Goal: Find specific page/section: Find specific page/section

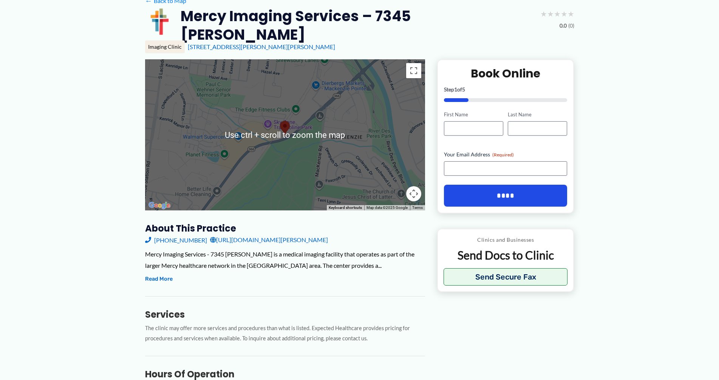
scroll to position [76, 0]
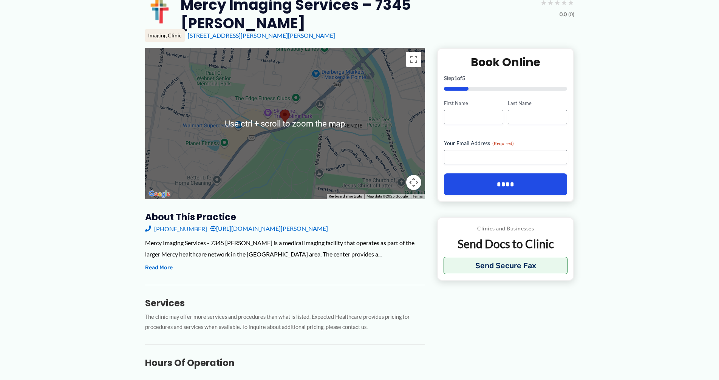
click at [272, 149] on div at bounding box center [285, 123] width 280 height 151
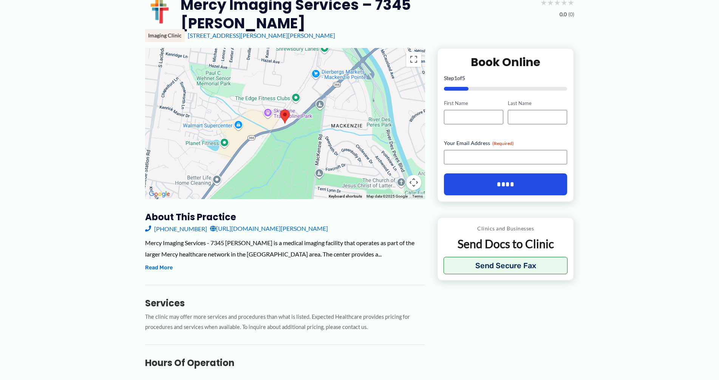
click at [303, 111] on div at bounding box center [285, 123] width 280 height 151
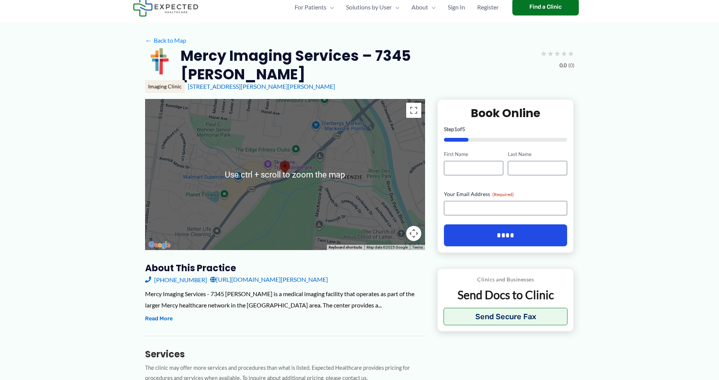
scroll to position [38, 0]
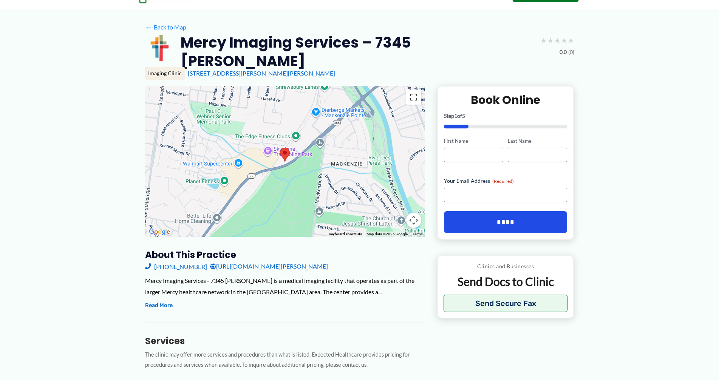
click at [412, 93] on button "Toggle fullscreen view" at bounding box center [413, 97] width 15 height 15
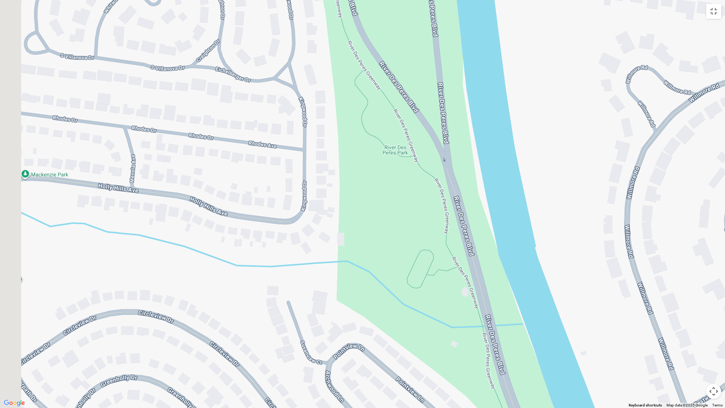
drag, startPoint x: 169, startPoint y: 105, endPoint x: 480, endPoint y: 256, distance: 346.0
click at [480, 256] on div at bounding box center [362, 204] width 725 height 408
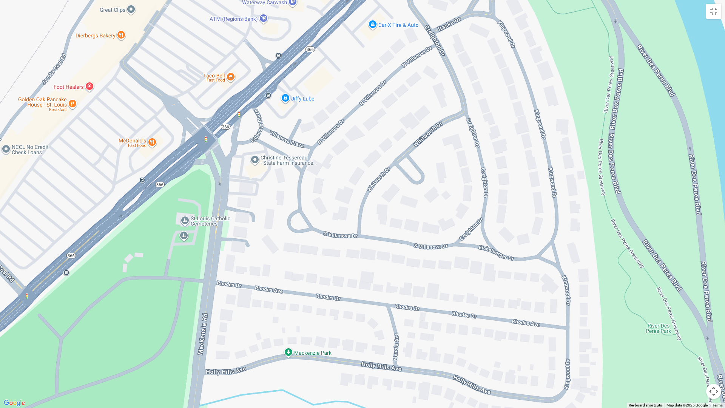
drag, startPoint x: 306, startPoint y: 110, endPoint x: 542, endPoint y: 279, distance: 290.3
click at [542, 279] on div at bounding box center [362, 204] width 725 height 408
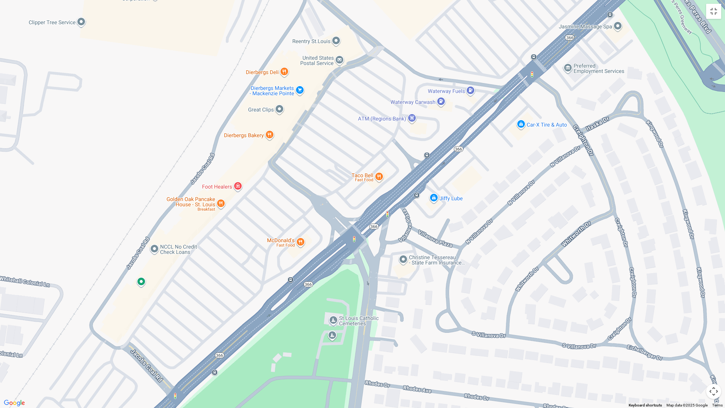
drag, startPoint x: 425, startPoint y: 182, endPoint x: 570, endPoint y: 286, distance: 178.6
click at [570, 286] on div at bounding box center [362, 204] width 725 height 408
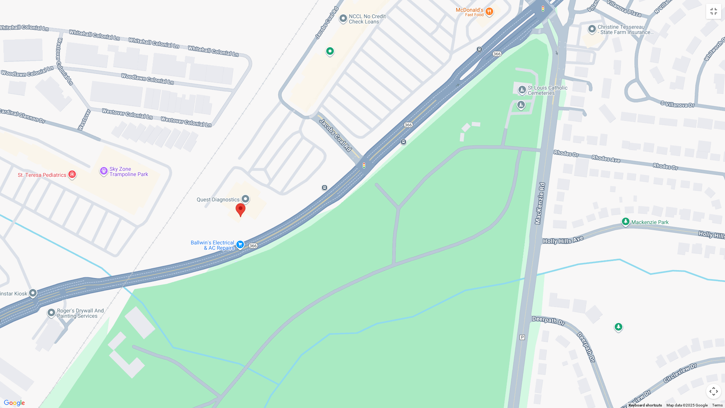
drag, startPoint x: 299, startPoint y: 348, endPoint x: 489, endPoint y: 117, distance: 298.7
click at [489, 117] on div at bounding box center [362, 204] width 725 height 408
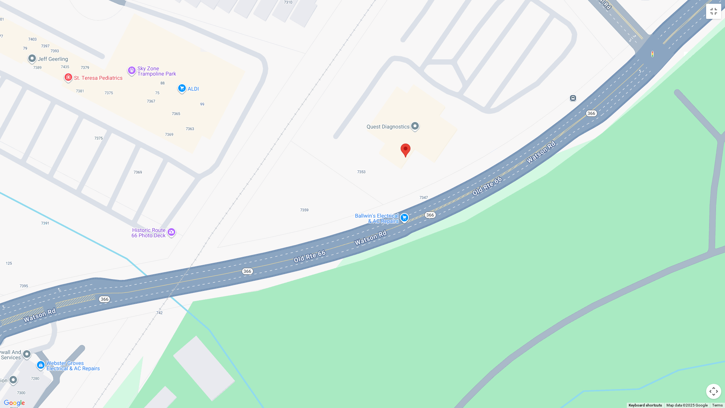
drag, startPoint x: 237, startPoint y: 219, endPoint x: 497, endPoint y: 248, distance: 261.8
click at [497, 248] on div at bounding box center [362, 204] width 725 height 408
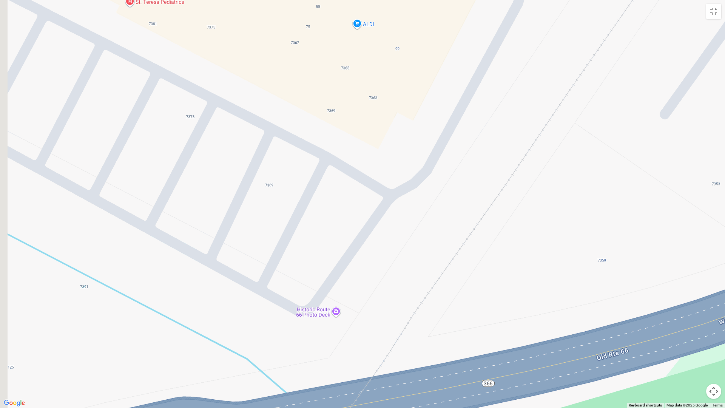
drag, startPoint x: 169, startPoint y: 218, endPoint x: 454, endPoint y: 350, distance: 314.6
click at [455, 353] on div at bounding box center [362, 204] width 725 height 408
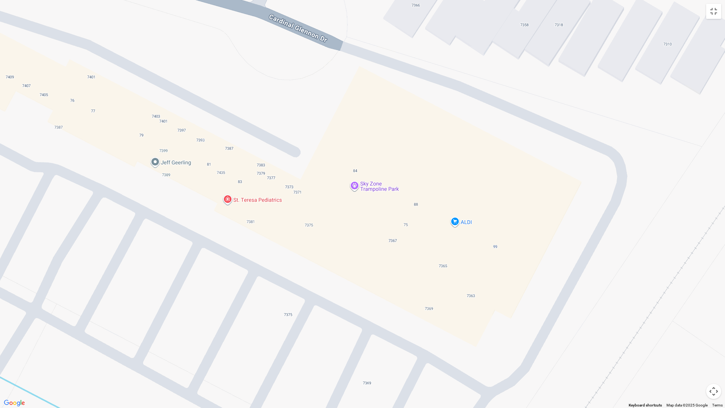
drag, startPoint x: 312, startPoint y: 182, endPoint x: 339, endPoint y: 328, distance: 148.9
click at [350, 342] on div at bounding box center [362, 204] width 725 height 408
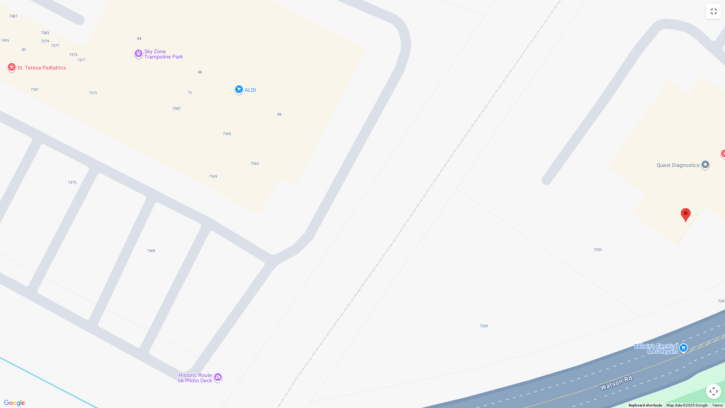
drag, startPoint x: 469, startPoint y: 280, endPoint x: 236, endPoint y: 142, distance: 270.2
click at [238, 144] on div at bounding box center [362, 204] width 725 height 408
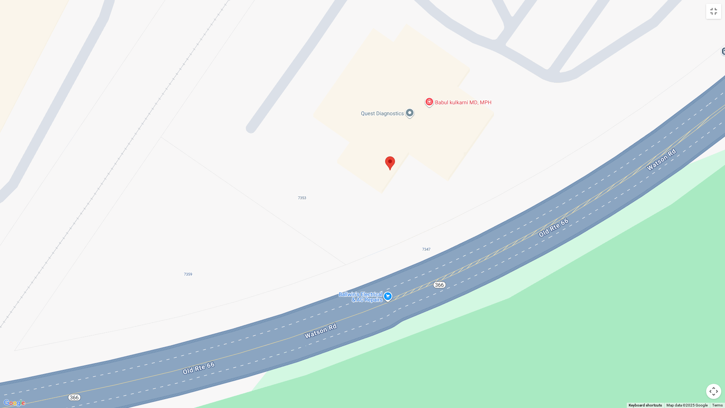
drag, startPoint x: 483, startPoint y: 198, endPoint x: 250, endPoint y: 179, distance: 233.0
click at [250, 179] on div at bounding box center [362, 204] width 725 height 408
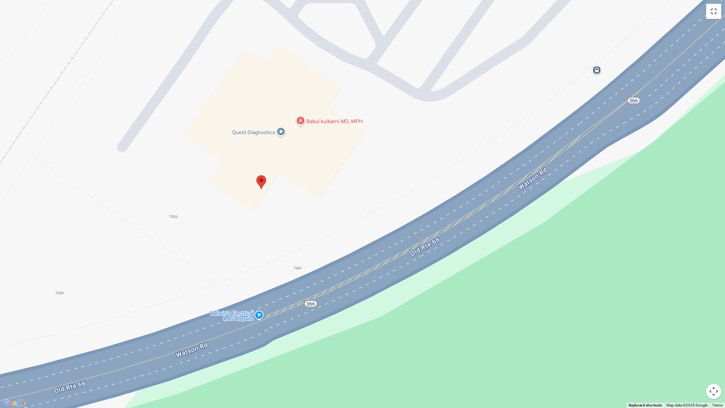
drag, startPoint x: 431, startPoint y: 173, endPoint x: 302, endPoint y: 191, distance: 130.5
click at [302, 191] on div at bounding box center [362, 204] width 725 height 408
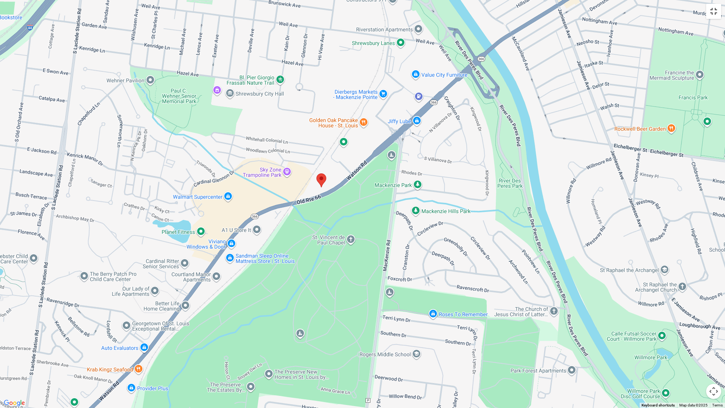
drag, startPoint x: 714, startPoint y: 15, endPoint x: 713, endPoint y: 4, distance: 11.0
click at [713, 14] on button "Toggle fullscreen view" at bounding box center [713, 11] width 15 height 15
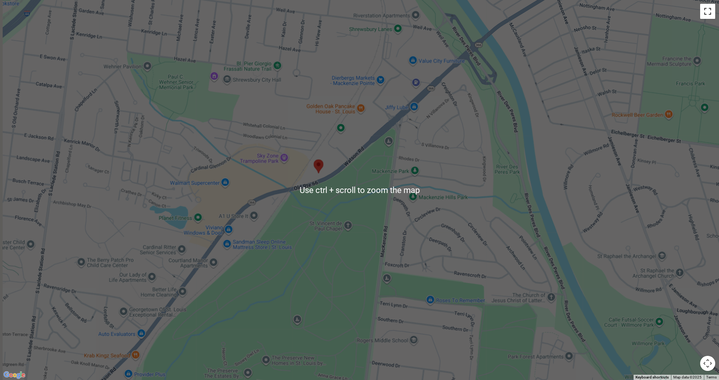
scroll to position [0, 0]
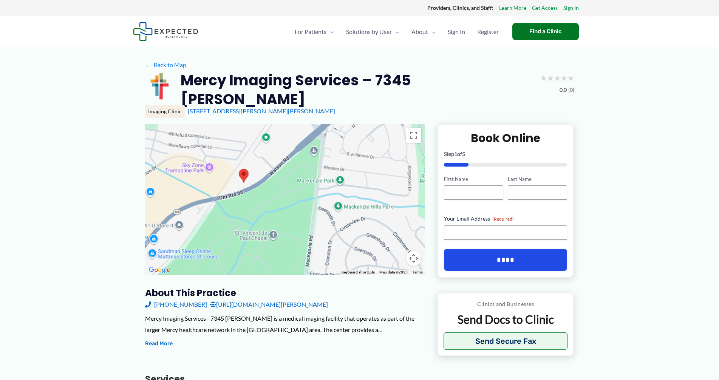
click at [15, 2] on div "Providers, Clinics, and Staff: Learn More Get Access Sign In" at bounding box center [359, 8] width 719 height 16
